Goal: Task Accomplishment & Management: Use online tool/utility

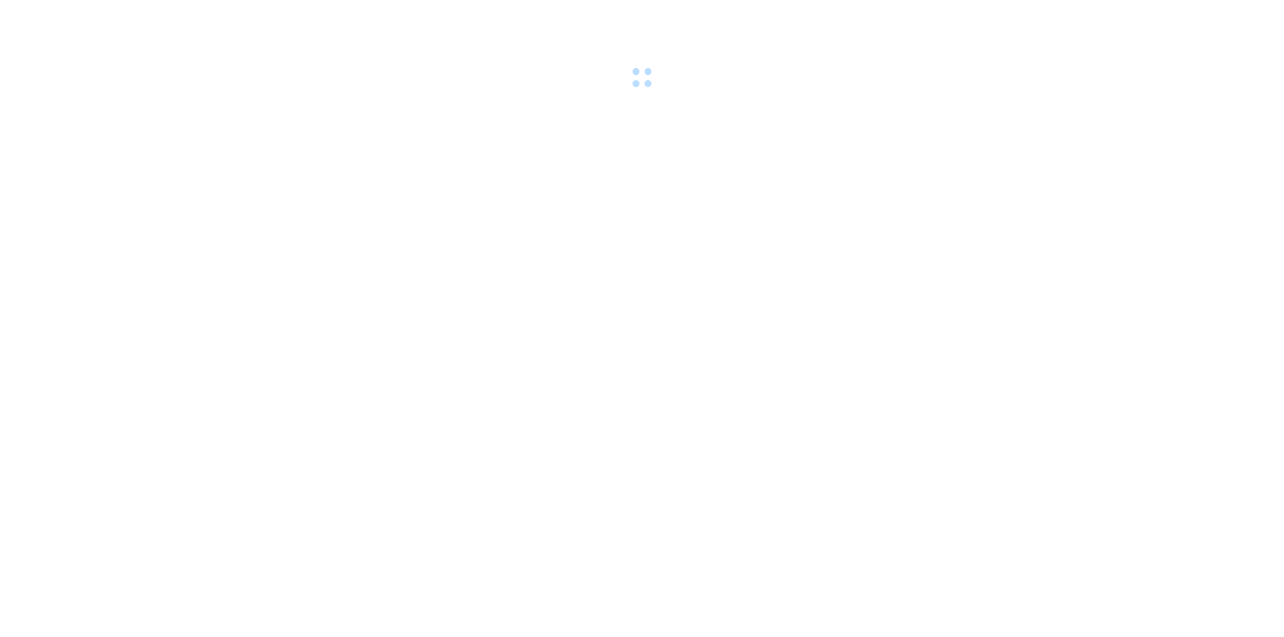
drag, startPoint x: 139, startPoint y: 13, endPoint x: 117, endPoint y: 18, distance: 22.6
click at [117, 10] on div at bounding box center [642, 46] width 1284 height 92
click at [123, 15] on div at bounding box center [642, 46] width 1284 height 92
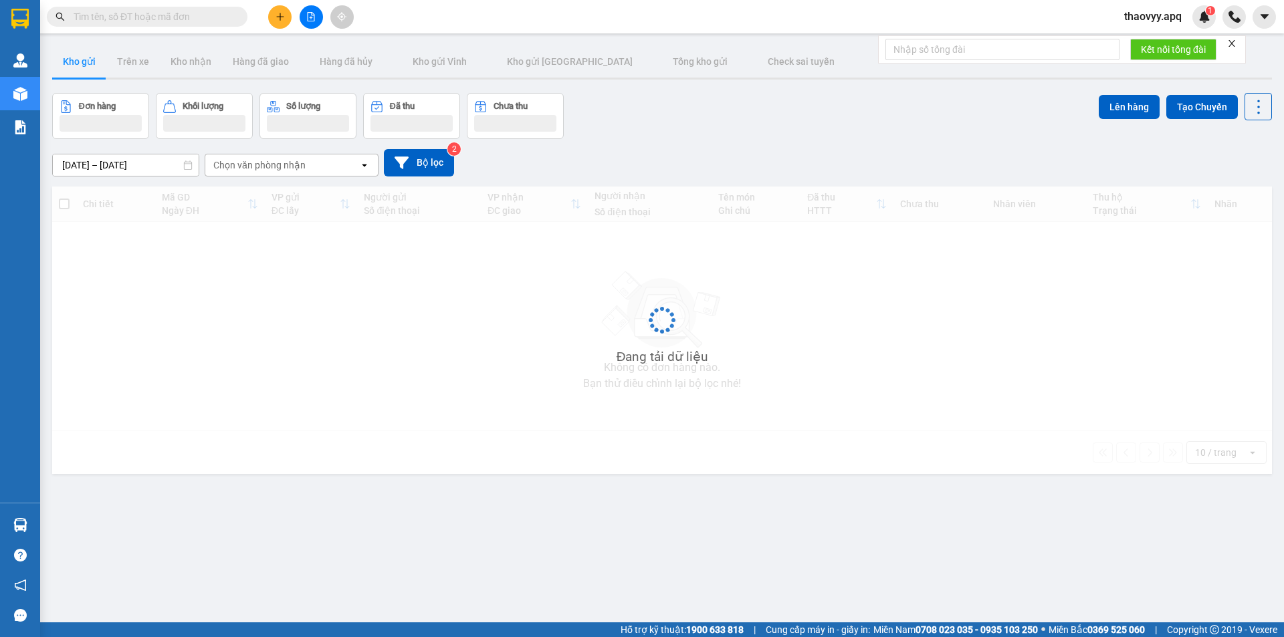
paste input "0989970837"
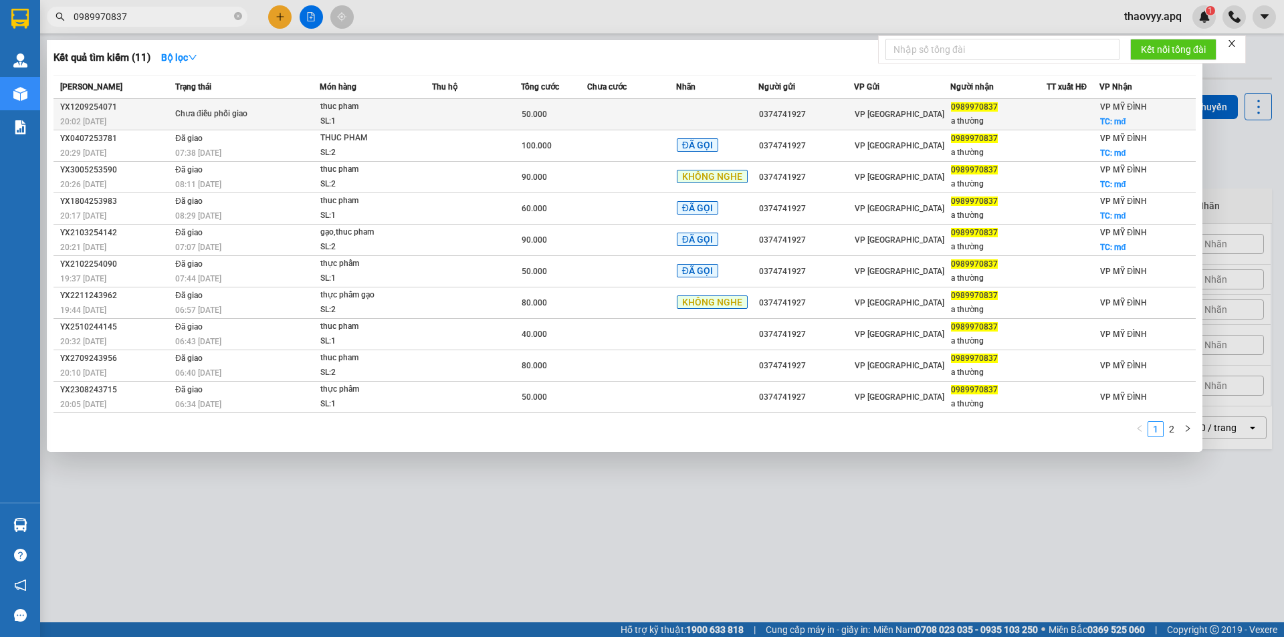
type input "0989970837"
click at [278, 126] on td "Chưa điều phối giao" at bounding box center [246, 114] width 148 height 31
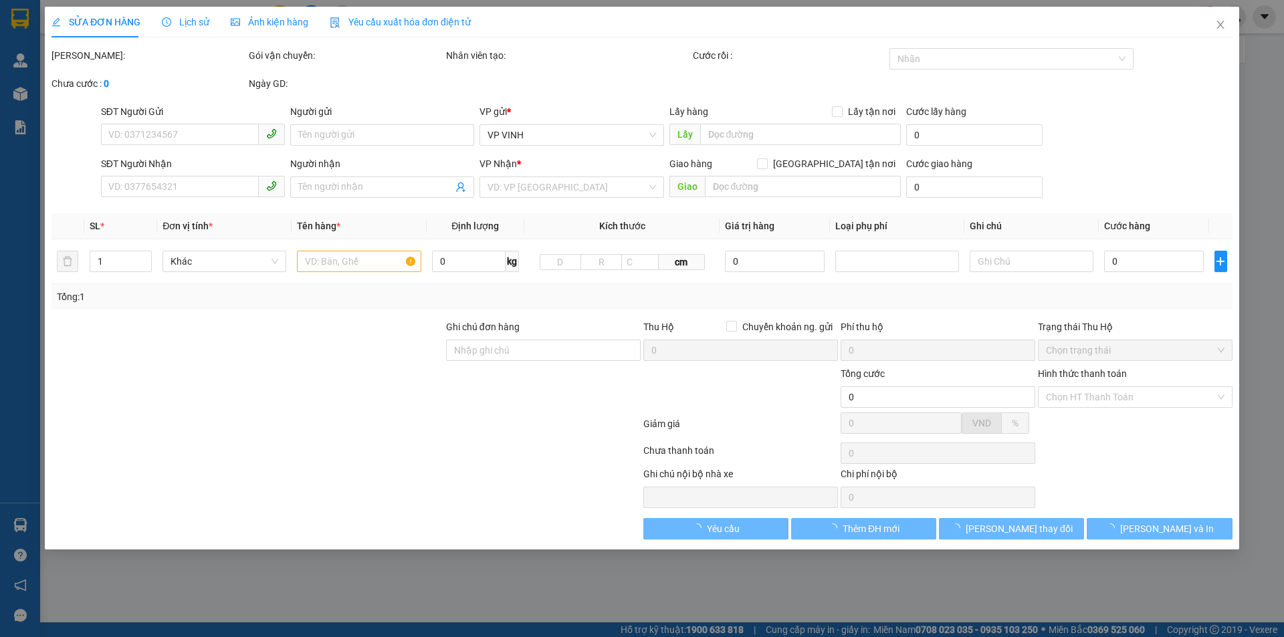
type input "0374741927"
type input "0989970837"
type input "a thường"
checkbox input "true"
type input "mđ"
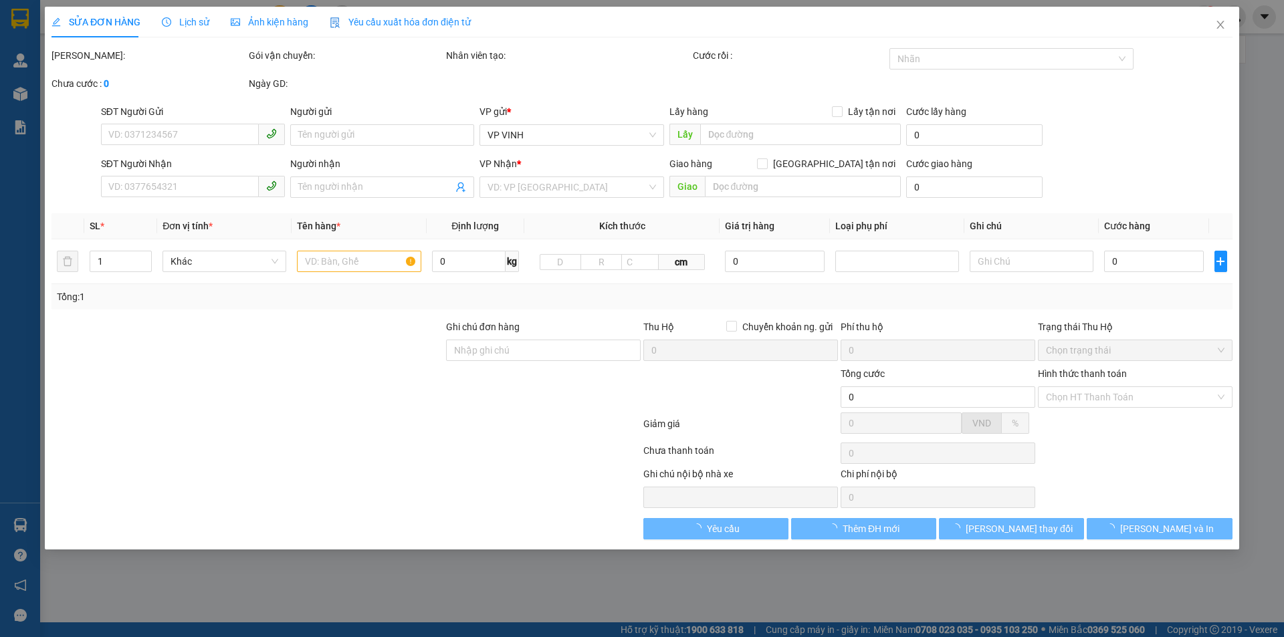
type input "50.000"
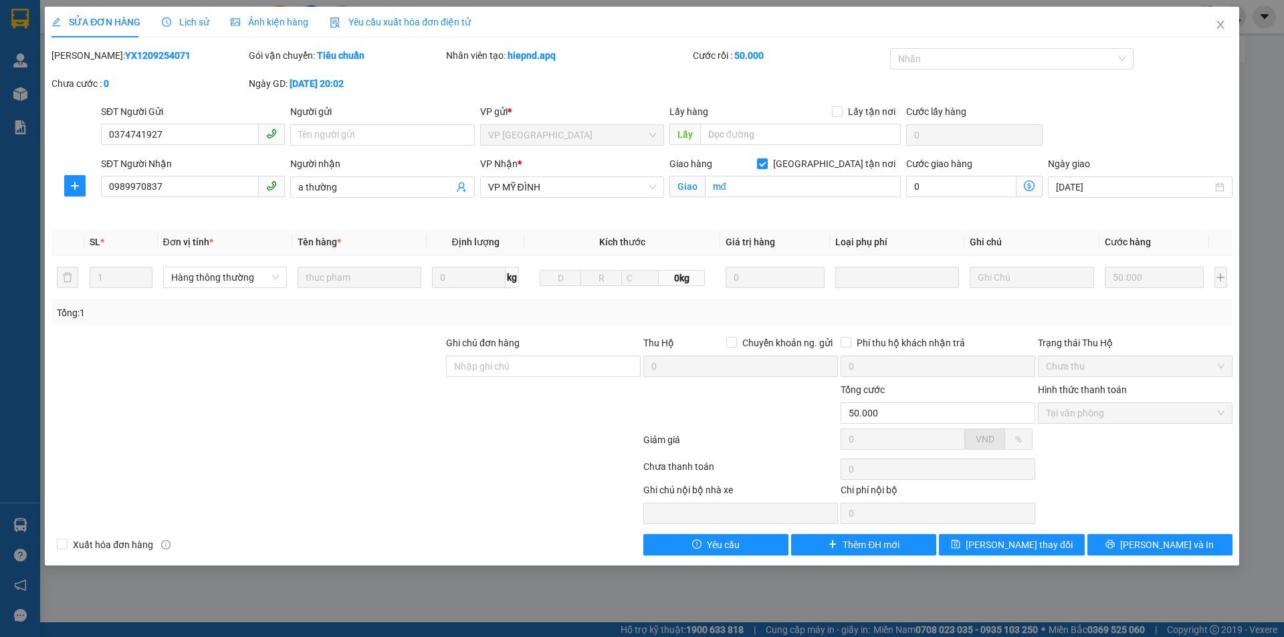
click at [197, 19] on span "Lịch sử" at bounding box center [185, 22] width 47 height 11
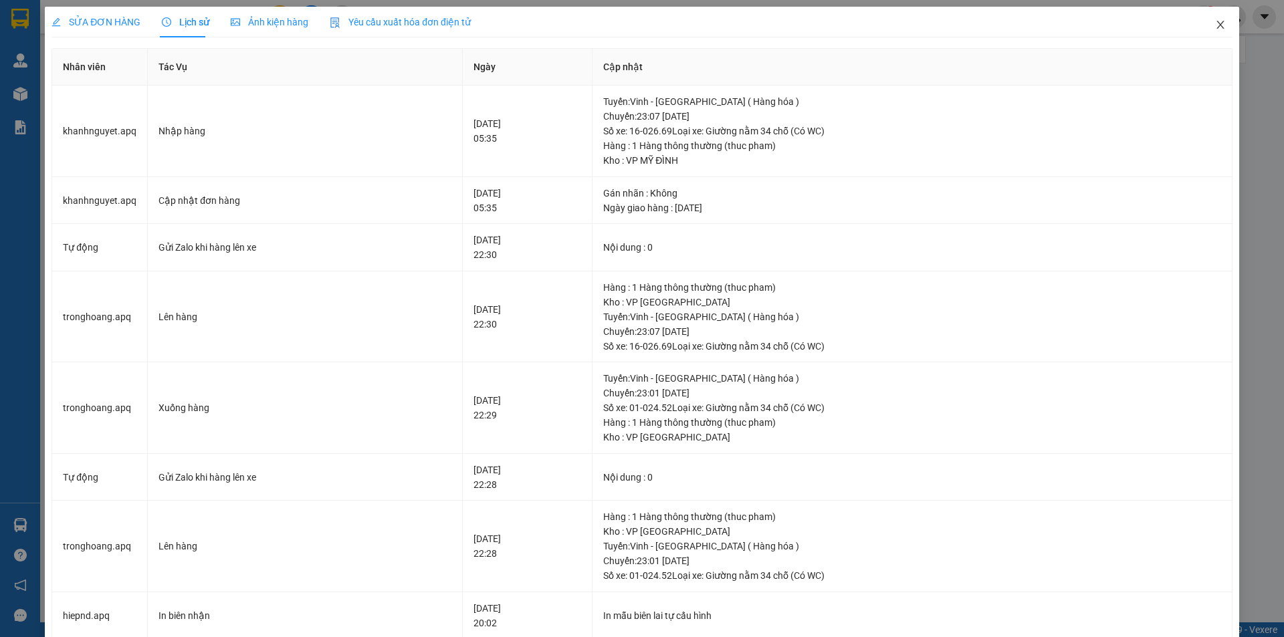
click at [1204, 23] on span "Close" at bounding box center [1219, 25] width 37 height 37
